Goal: Book appointment/travel/reservation

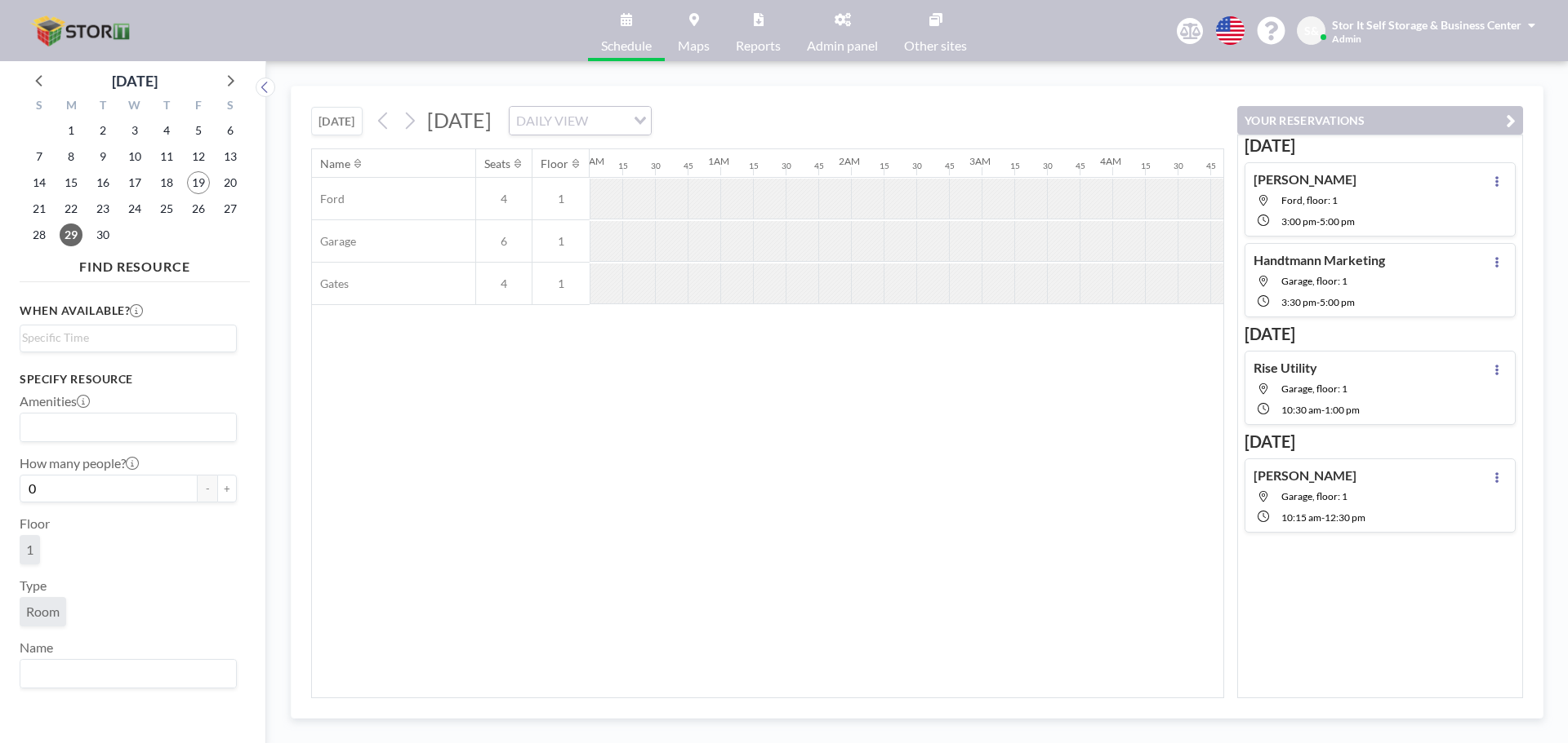
scroll to position [0, 1012]
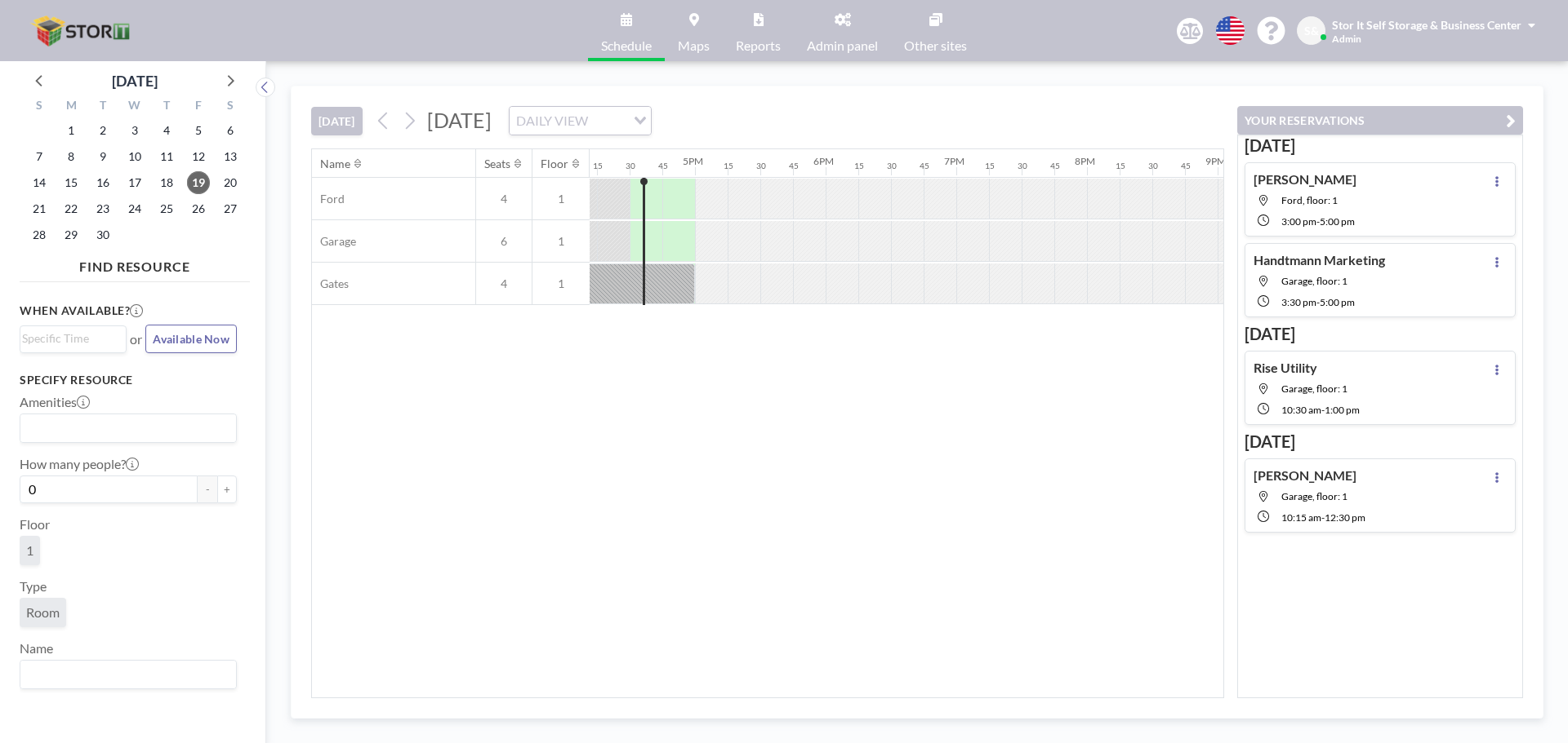
scroll to position [0, 2124]
click at [93, 207] on span "23" at bounding box center [103, 208] width 23 height 23
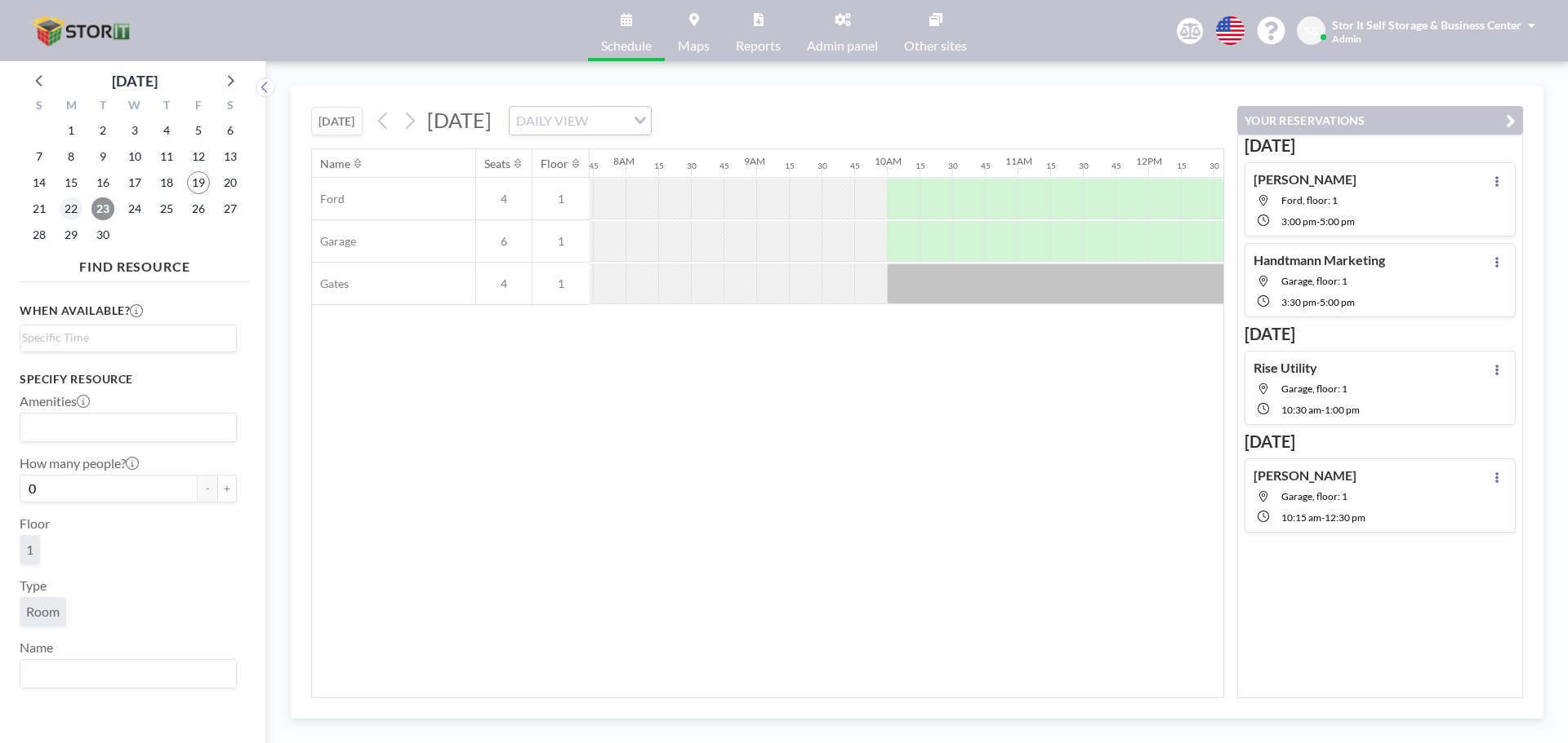
scroll to position [0, 1012]
click at [66, 206] on span "22" at bounding box center [70, 208] width 23 height 23
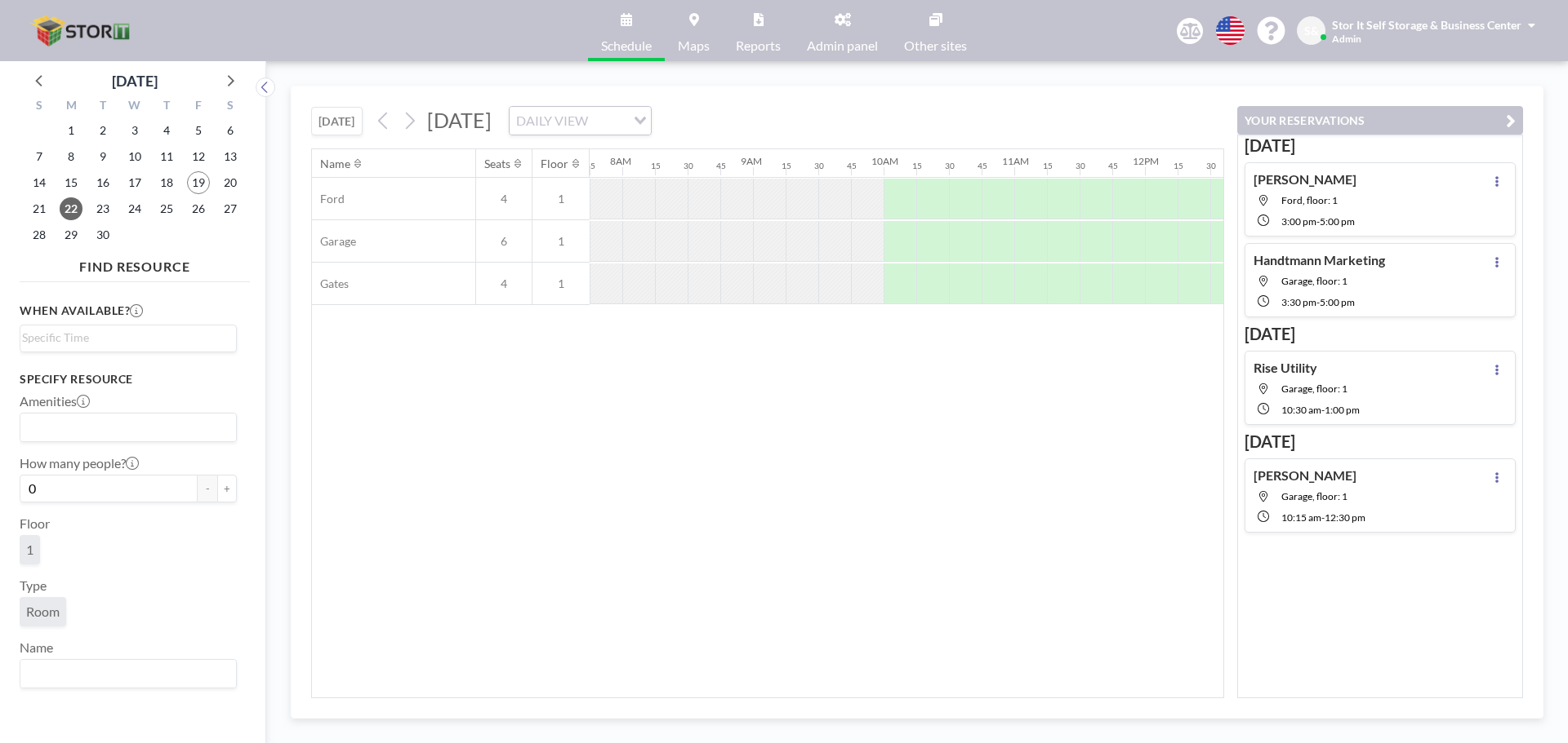
click at [90, 203] on div "23" at bounding box center [103, 208] width 32 height 26
click at [96, 207] on span "23" at bounding box center [103, 208] width 23 height 23
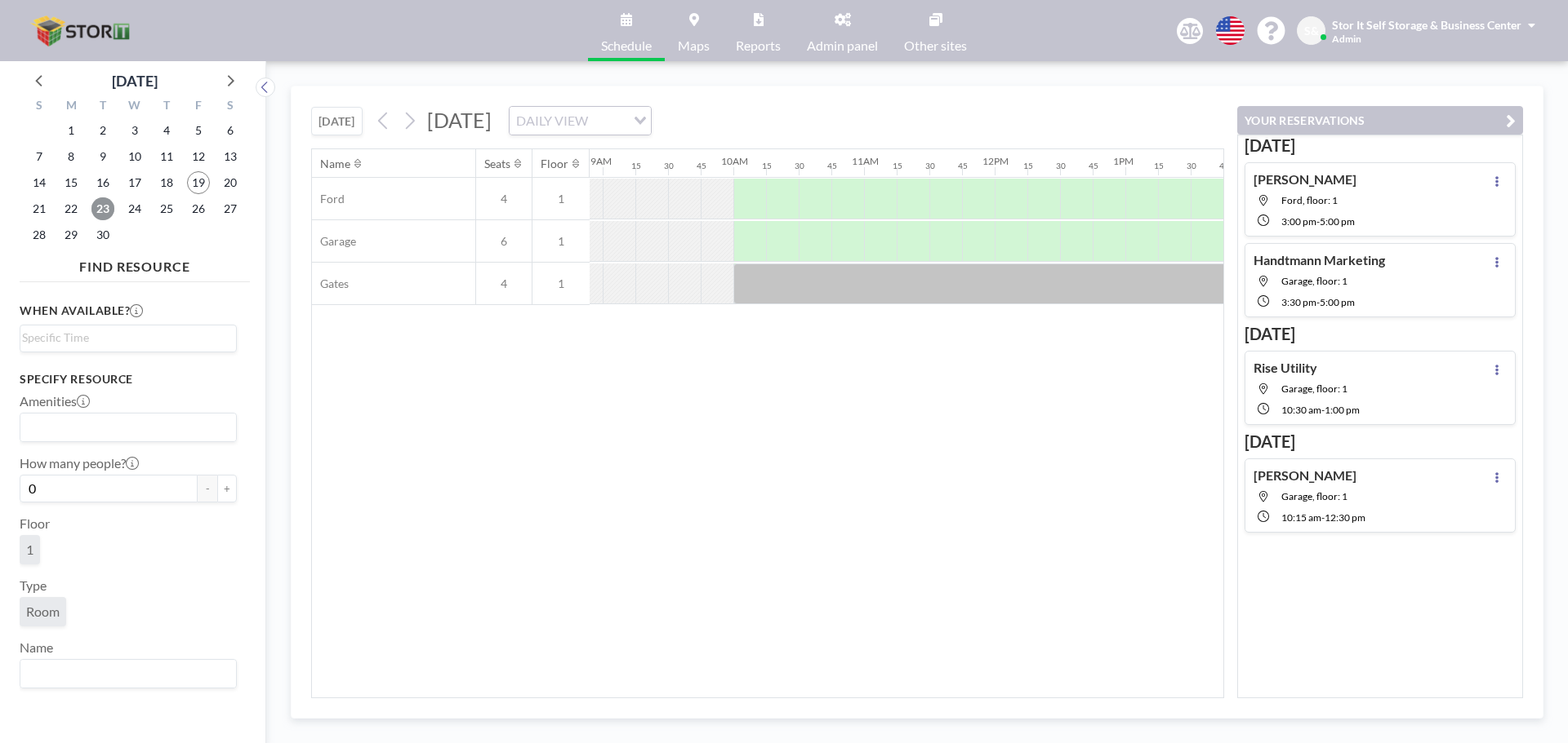
scroll to position [0, 1160]
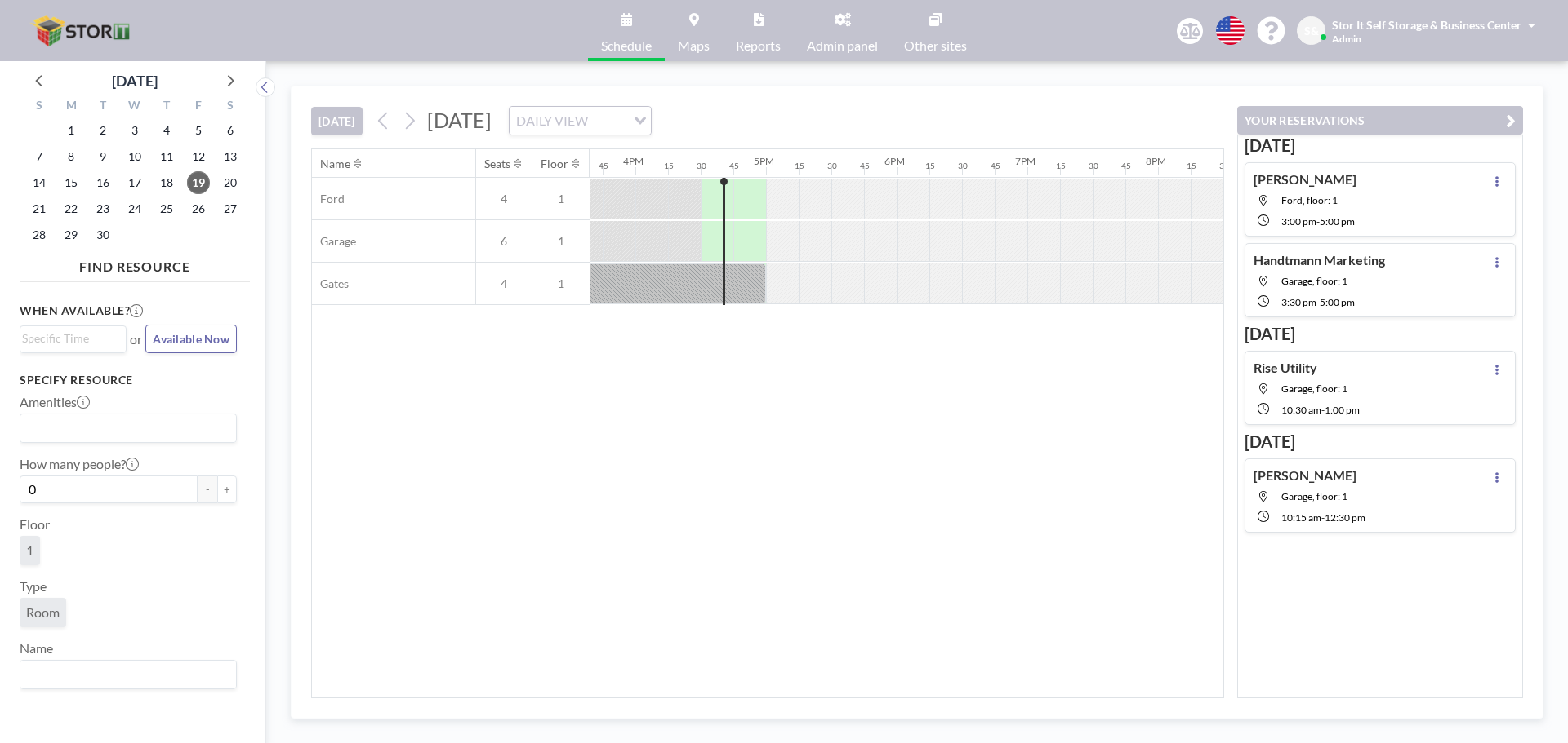
scroll to position [0, 2124]
